Goal: Find specific page/section: Find specific page/section

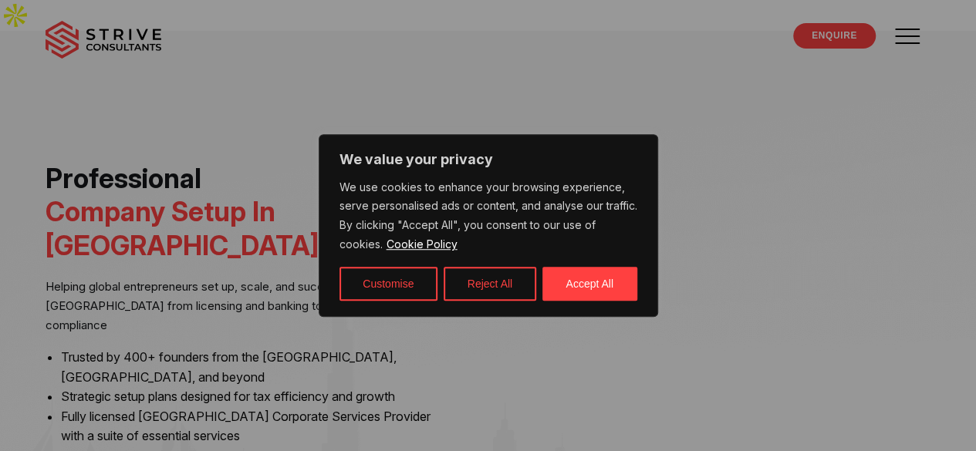
click at [497, 291] on button "Reject All" at bounding box center [490, 284] width 93 height 34
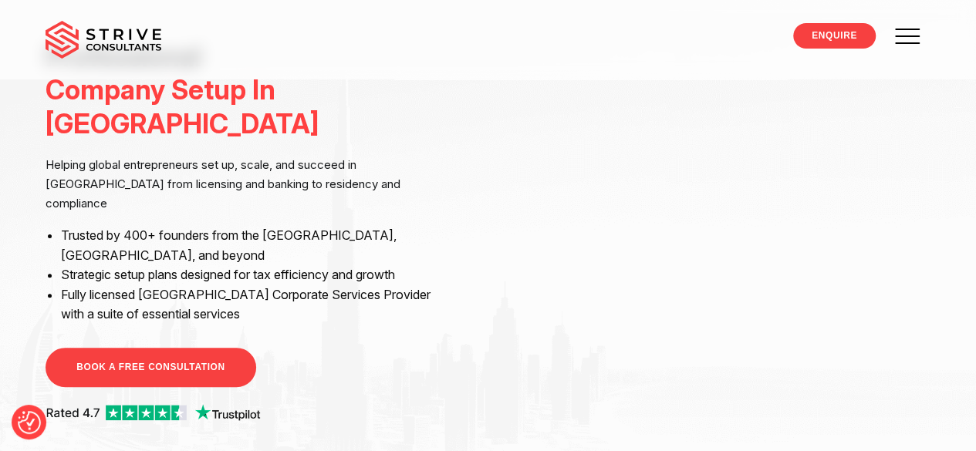
scroll to position [150, 0]
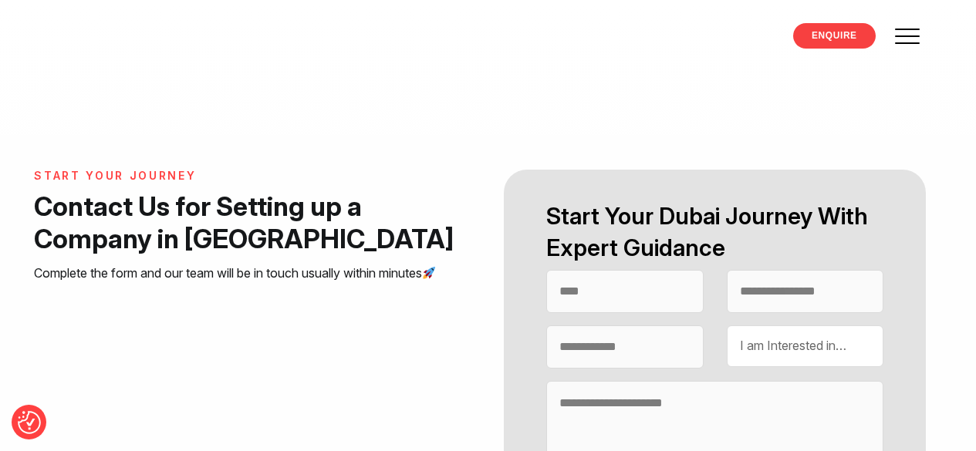
select select "Contact form"
